Goal: Task Accomplishment & Management: Book appointment/travel/reservation

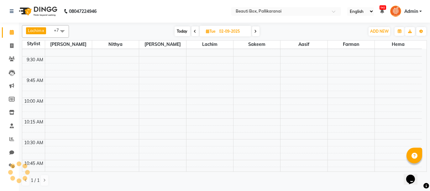
scroll to position [147, 0]
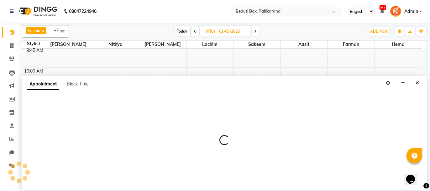
select select "40097"
select select "630"
select select "tentative"
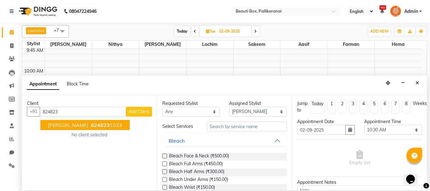
click at [98, 124] on ngb-highlight "824823 1033" at bounding box center [106, 125] width 33 height 6
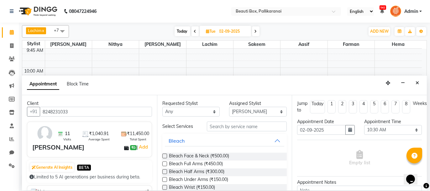
type input "8248231033"
click at [218, 127] on input "text" at bounding box center [247, 126] width 80 height 10
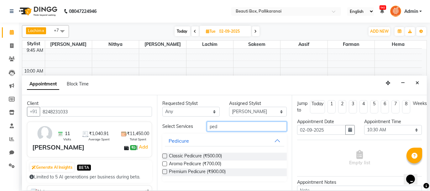
type input "ped"
click at [165, 171] on label at bounding box center [165, 171] width 5 height 5
click at [165, 171] on input "checkbox" at bounding box center [165, 172] width 4 height 4
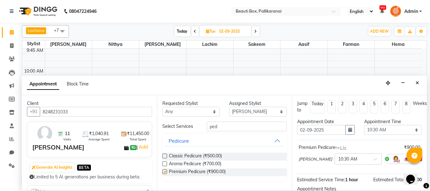
checkbox input "false"
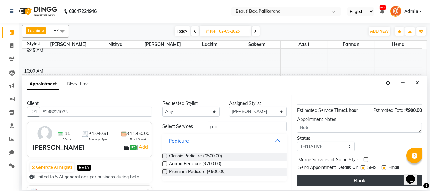
click at [375, 178] on button "Book" at bounding box center [359, 179] width 125 height 11
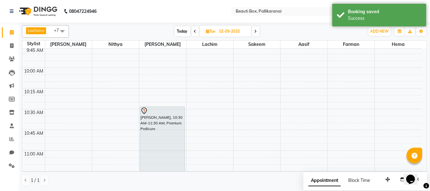
click at [182, 31] on span "Today" at bounding box center [183, 31] width 16 height 10
type input "[DATE]"
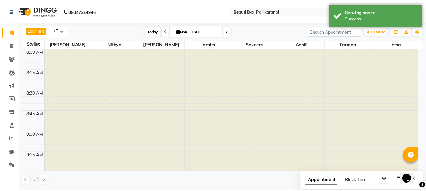
scroll to position [900, 0]
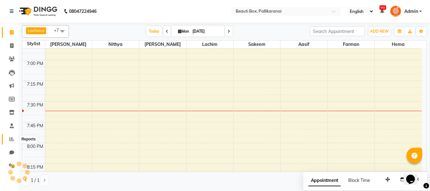
click at [10, 139] on icon at bounding box center [11, 138] width 5 height 5
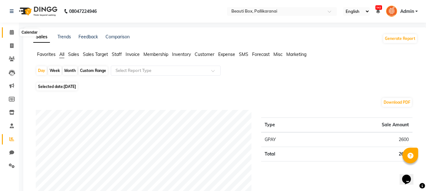
click at [13, 34] on icon at bounding box center [12, 32] width 4 height 5
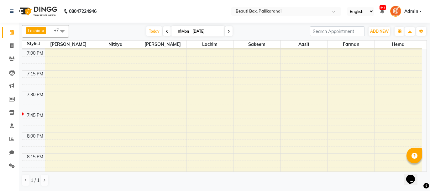
scroll to position [879, 0]
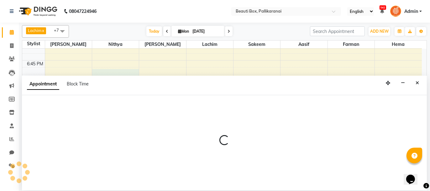
select select "18746"
select select "tentative"
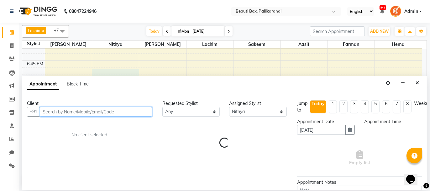
select select "1140"
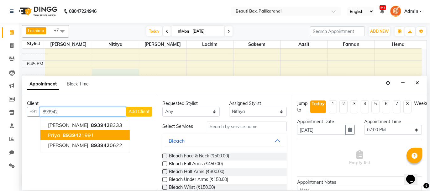
click at [79, 135] on span "893942" at bounding box center [72, 135] width 19 height 6
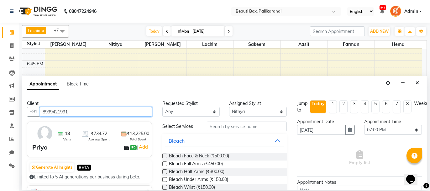
type input "8939421991"
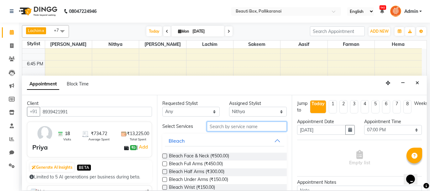
click at [226, 126] on input "text" at bounding box center [247, 126] width 80 height 10
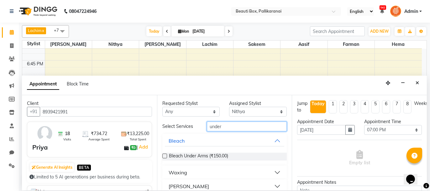
type input "under"
click at [274, 171] on button "Waxing" at bounding box center [225, 172] width 120 height 11
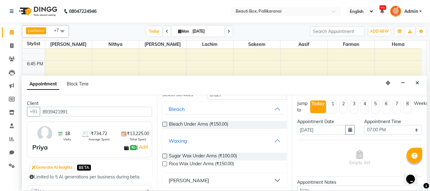
scroll to position [33, 0]
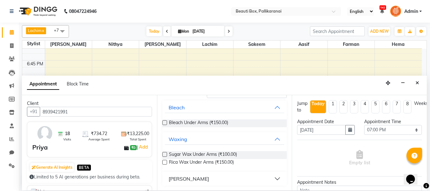
click at [164, 161] on label at bounding box center [165, 162] width 5 height 5
click at [164, 161] on input "checkbox" at bounding box center [165, 163] width 4 height 4
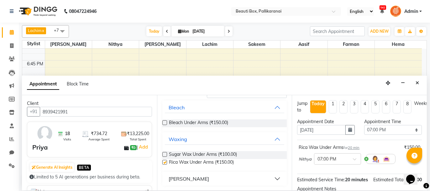
checkbox input "false"
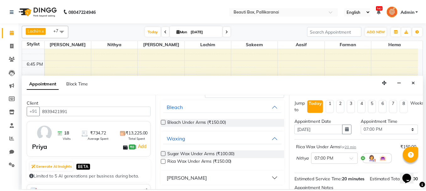
scroll to position [76, 0]
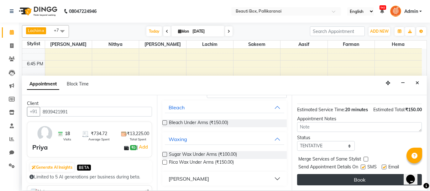
click at [368, 176] on button "Book" at bounding box center [359, 179] width 125 height 11
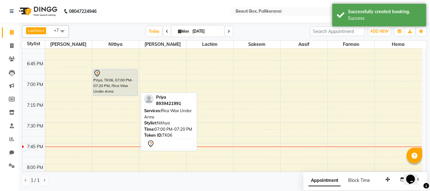
click at [116, 86] on div "Priya, TK06, 07:00 PM-07:20 PM, Rica Wax Under Arms" at bounding box center [115, 82] width 45 height 26
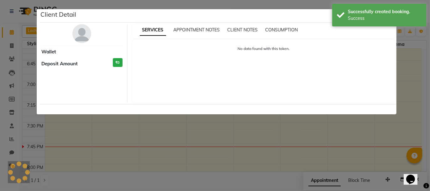
select select "7"
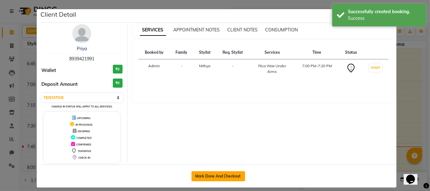
click at [205, 173] on button "Mark Done And Checkout" at bounding box center [219, 176] width 54 height 10
select select "service"
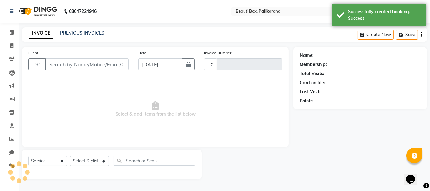
type input "2441"
select select "11"
type input "8939421991"
select select "18746"
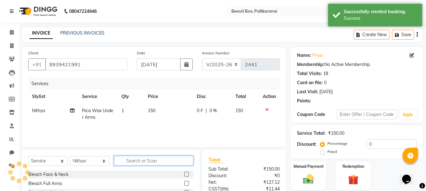
click at [139, 160] on input "text" at bounding box center [153, 161] width 79 height 10
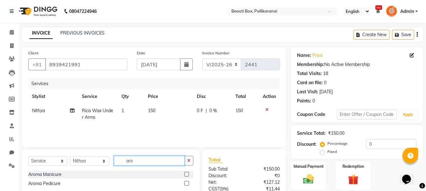
type input "aro"
click at [186, 182] on label at bounding box center [186, 183] width 5 height 5
click at [186, 182] on input "checkbox" at bounding box center [186, 183] width 4 height 4
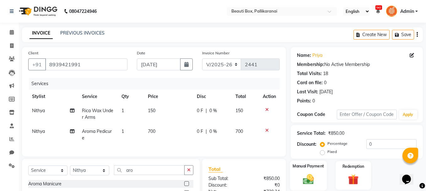
checkbox input "false"
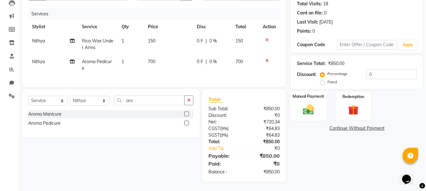
click at [317, 104] on div "Manual Payment" at bounding box center [308, 106] width 37 height 30
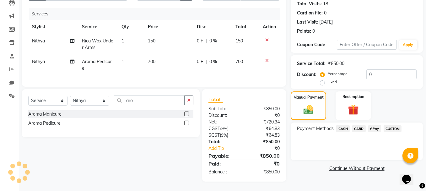
click at [373, 125] on span "GPay" at bounding box center [374, 128] width 13 height 7
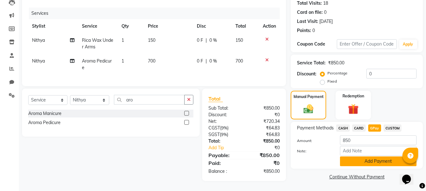
click at [365, 159] on button "Add Payment" at bounding box center [378, 161] width 77 height 10
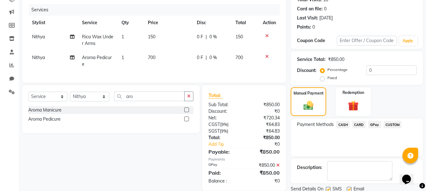
scroll to position [96, 0]
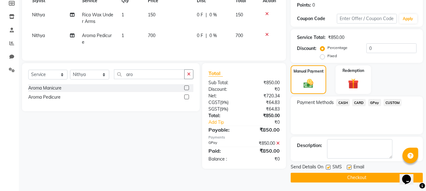
click at [350, 179] on button "Checkout" at bounding box center [357, 178] width 132 height 10
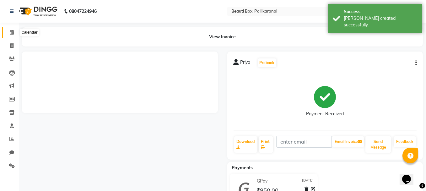
click at [12, 33] on icon at bounding box center [12, 32] width 4 height 5
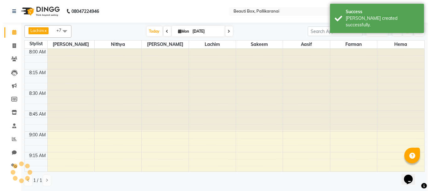
scroll to position [900, 0]
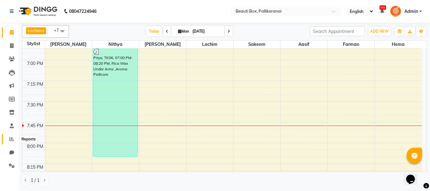
click at [10, 137] on icon at bounding box center [11, 138] width 5 height 5
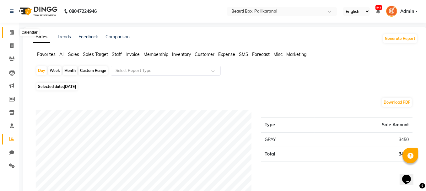
click at [11, 32] on icon at bounding box center [12, 32] width 4 height 5
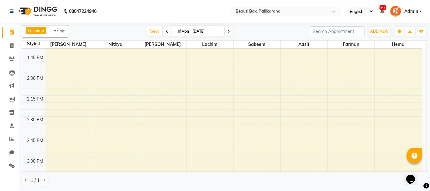
scroll to position [628, 0]
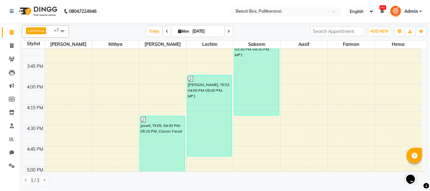
click at [259, 140] on div "8:00 AM 8:15 AM 8:30 AM 8:45 AM 9:00 AM 9:15 AM 9:30 AM 9:45 AM 10:00 AM 10:15 …" at bounding box center [222, 0] width 400 height 1159
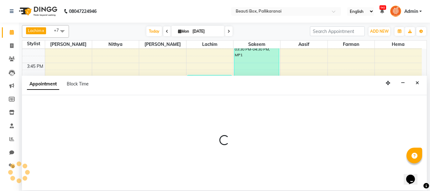
select select "7616"
select select "tentative"
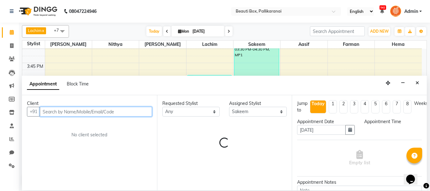
select select "1005"
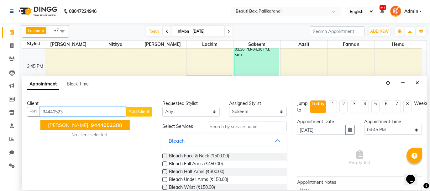
click at [91, 125] on span "94440523" at bounding box center [103, 125] width 25 height 6
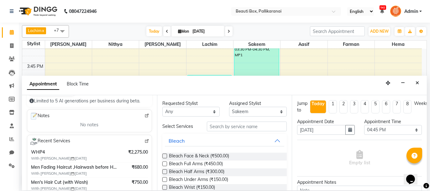
scroll to position [126, 0]
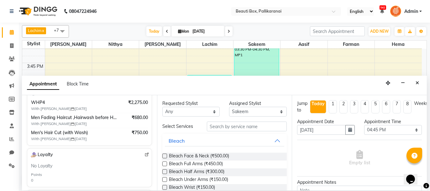
type input "9444052388"
click at [227, 126] on input "text" at bounding box center [247, 126] width 80 height 10
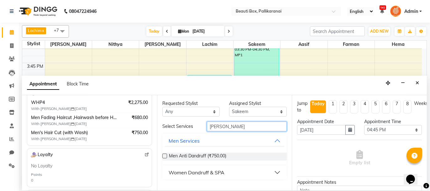
type input "[PERSON_NAME]"
click at [278, 139] on button "Men Services" at bounding box center [225, 140] width 120 height 11
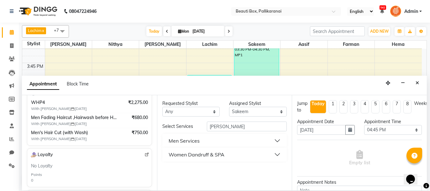
click at [278, 152] on button "Women Dandruff & SPA" at bounding box center [225, 154] width 120 height 11
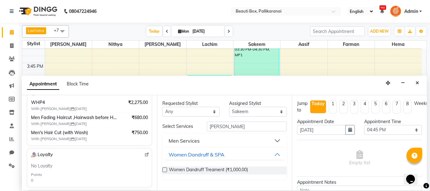
click at [165, 169] on label at bounding box center [165, 169] width 5 height 5
click at [165, 169] on input "checkbox" at bounding box center [165, 170] width 4 height 4
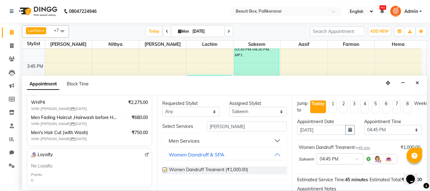
checkbox input "false"
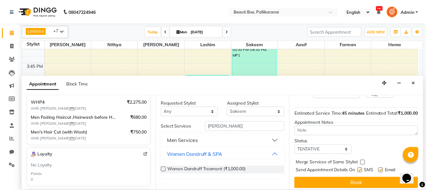
scroll to position [76, 0]
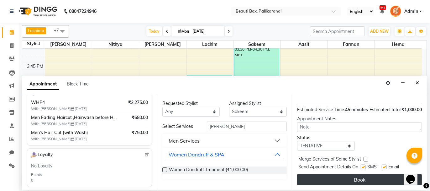
click at [360, 181] on button "Book" at bounding box center [359, 179] width 125 height 11
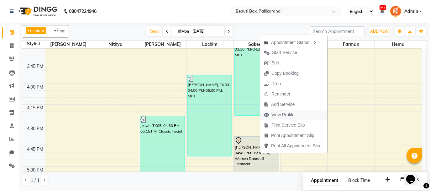
click at [280, 113] on span "View Profile" at bounding box center [283, 114] width 23 height 7
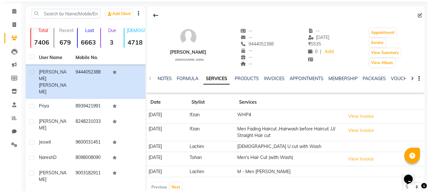
scroll to position [31, 0]
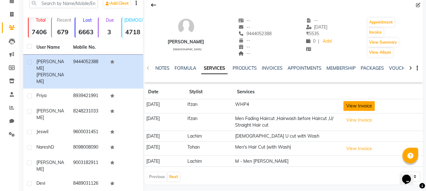
click at [366, 103] on button "View Invoice" at bounding box center [358, 106] width 31 height 10
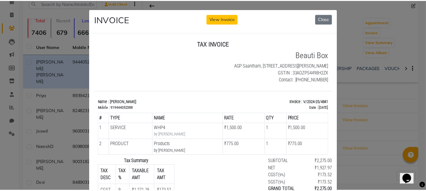
scroll to position [5, 0]
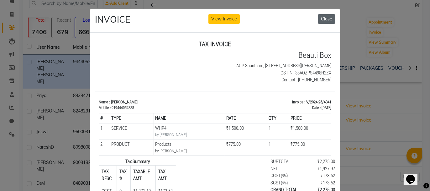
click at [323, 18] on button "Close" at bounding box center [326, 19] width 17 height 10
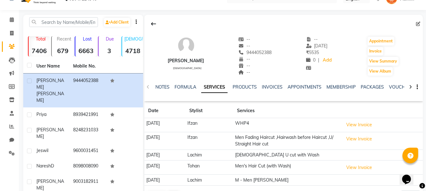
scroll to position [0, 0]
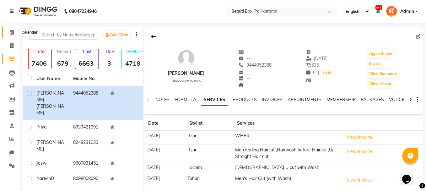
click at [11, 30] on icon at bounding box center [12, 32] width 4 height 5
